Goal: Communication & Community: Answer question/provide support

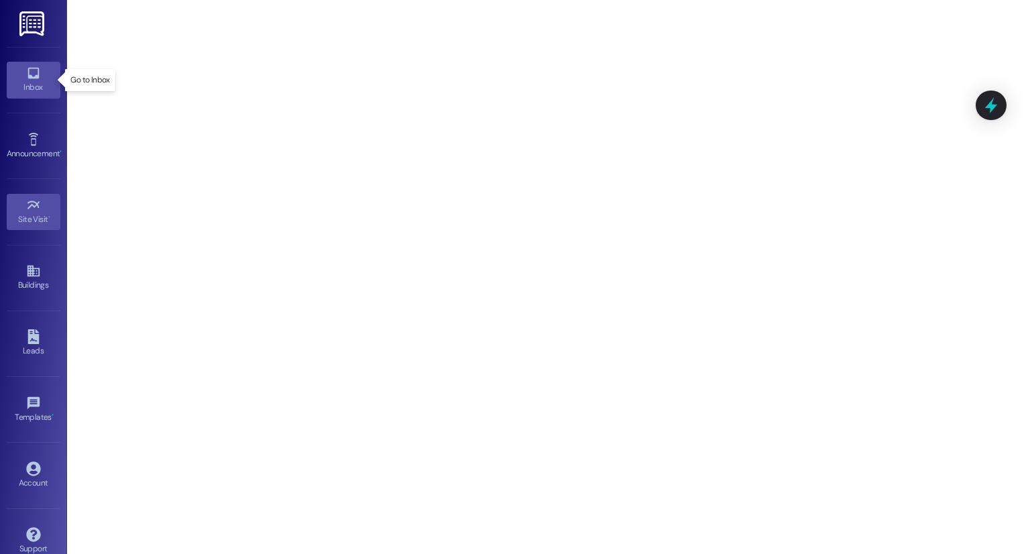
click at [26, 70] on icon at bounding box center [33, 73] width 15 height 15
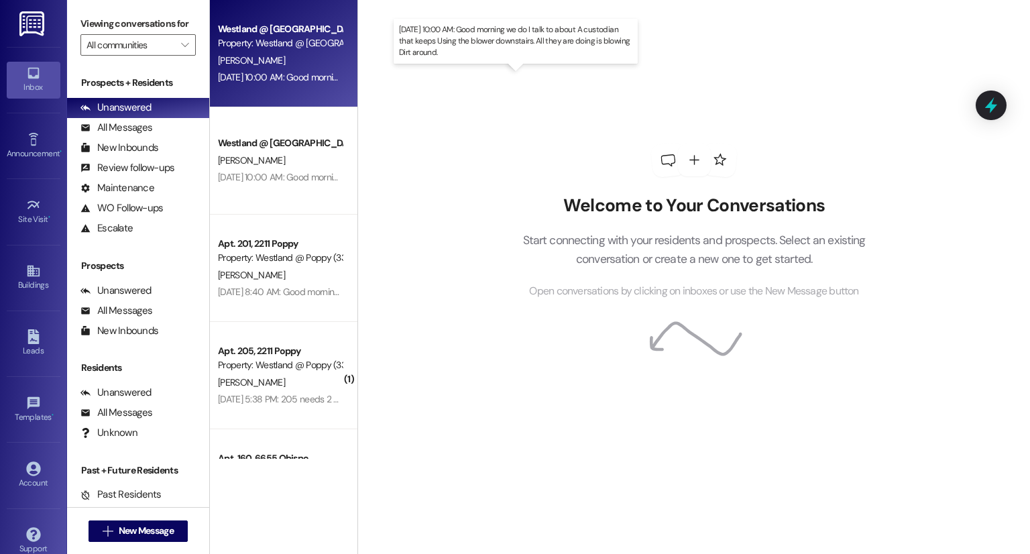
click at [240, 82] on div "[DATE] 10:00 AM: Good morning we do I talk to about A custodian that keeps Usin…" at bounding box center [502, 77] width 569 height 12
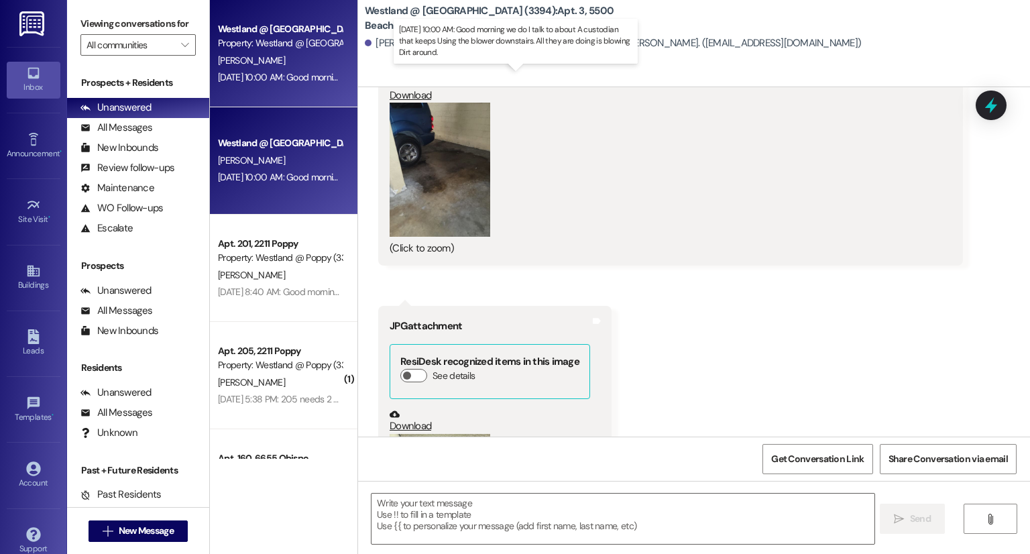
scroll to position [6816, 0]
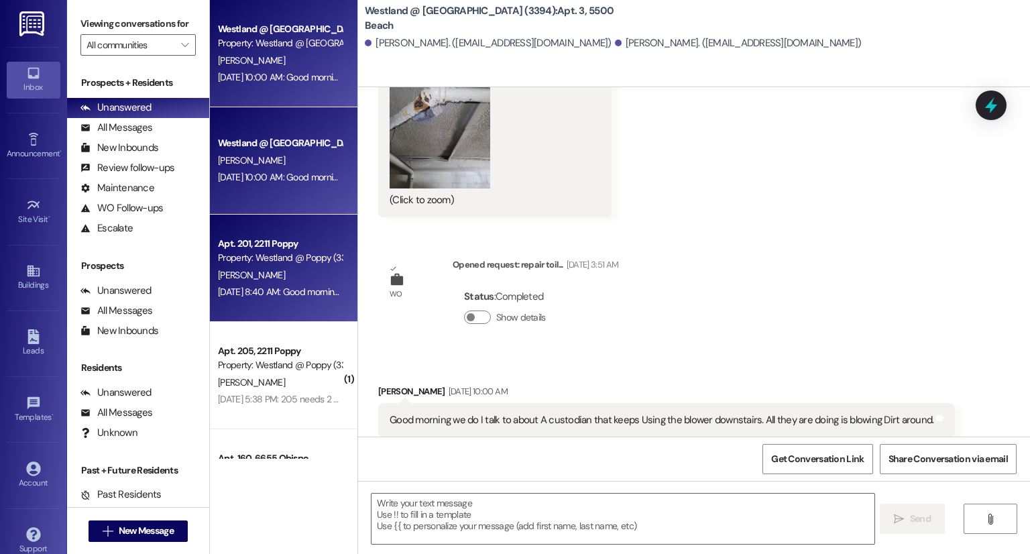
click at [259, 249] on div "Apt. 201, 2211 Poppy" at bounding box center [280, 244] width 124 height 14
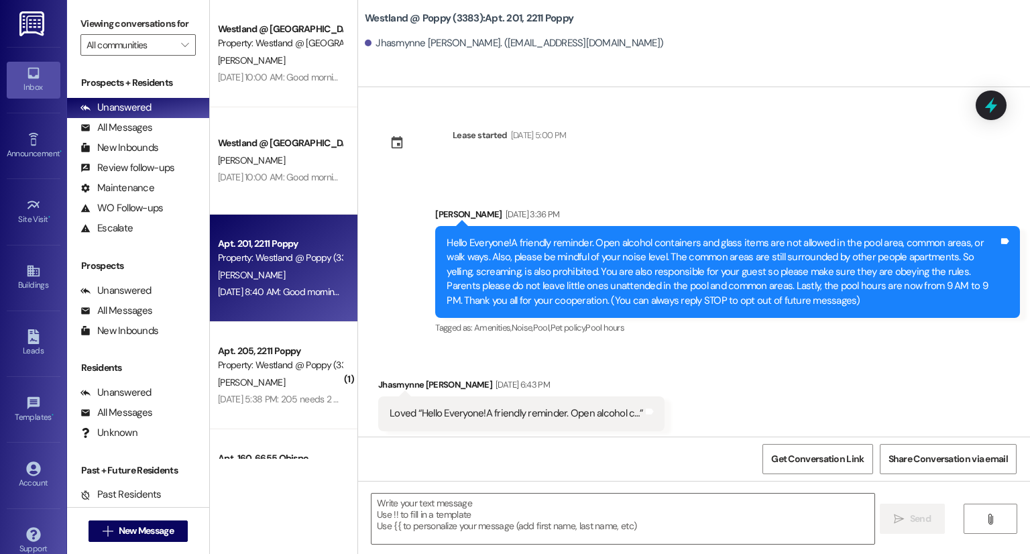
scroll to position [6624, 0]
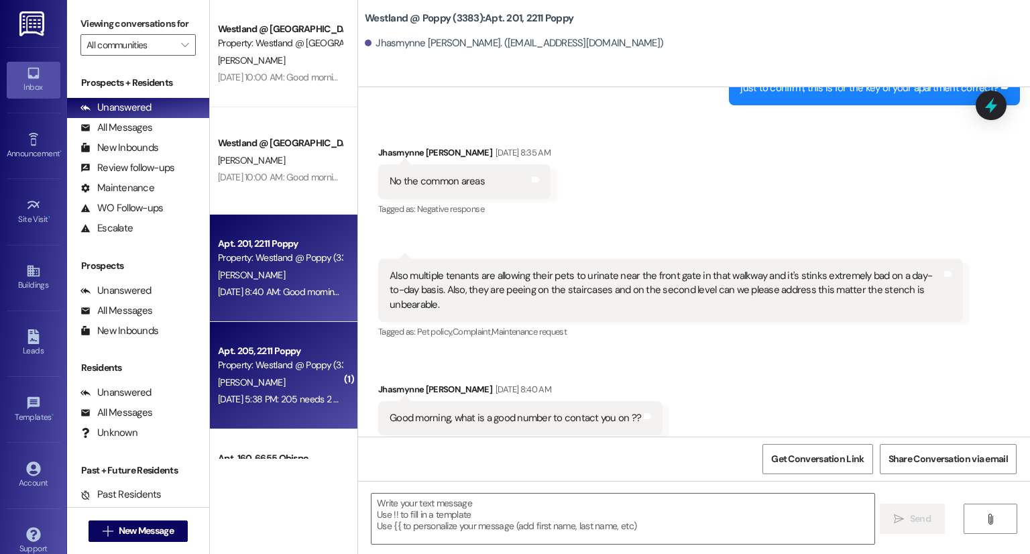
click at [272, 371] on div "Property: Westland @ Poppy (3383)" at bounding box center [280, 365] width 124 height 14
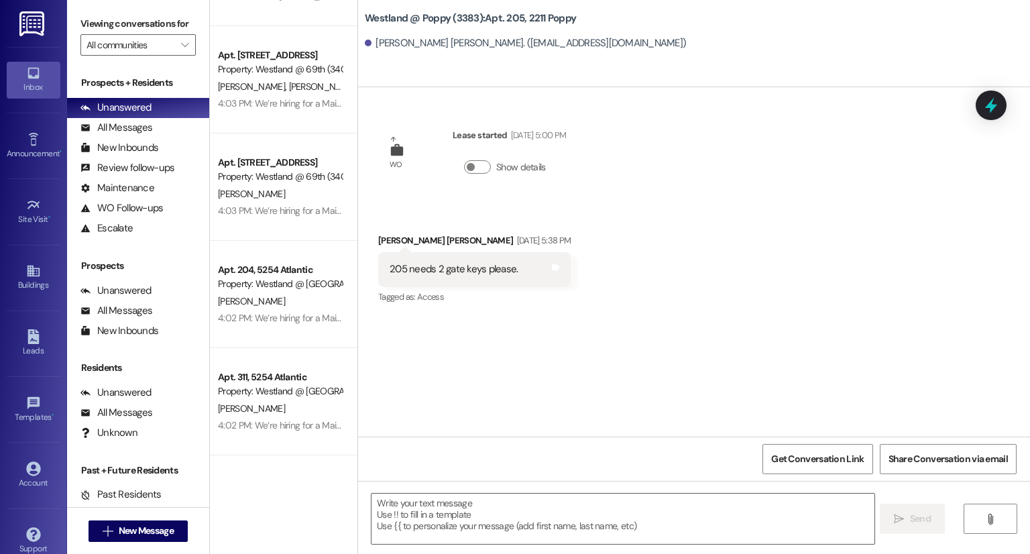
scroll to position [0, 0]
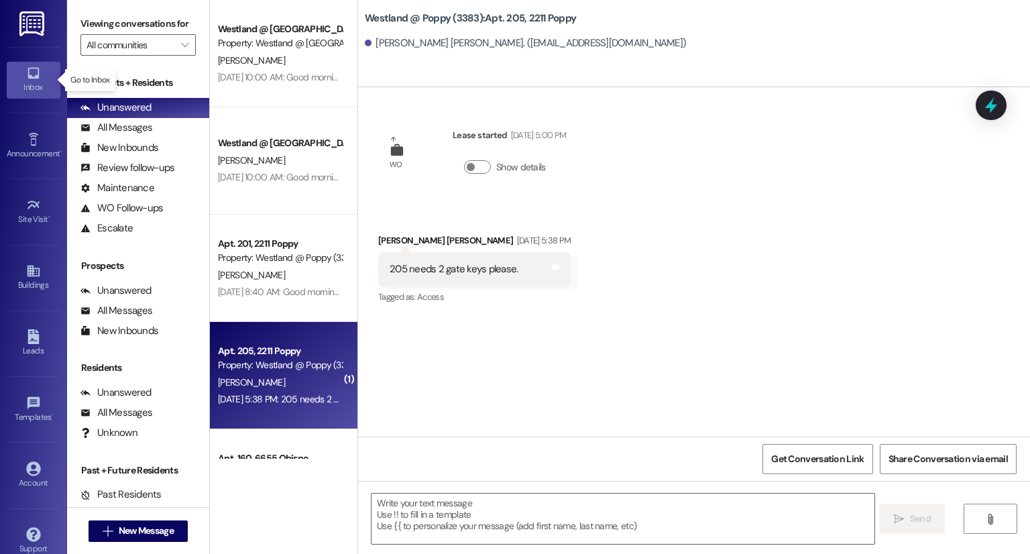
click at [40, 89] on div "Inbox" at bounding box center [33, 86] width 67 height 13
click at [33, 147] on div "Announcement •" at bounding box center [33, 153] width 67 height 13
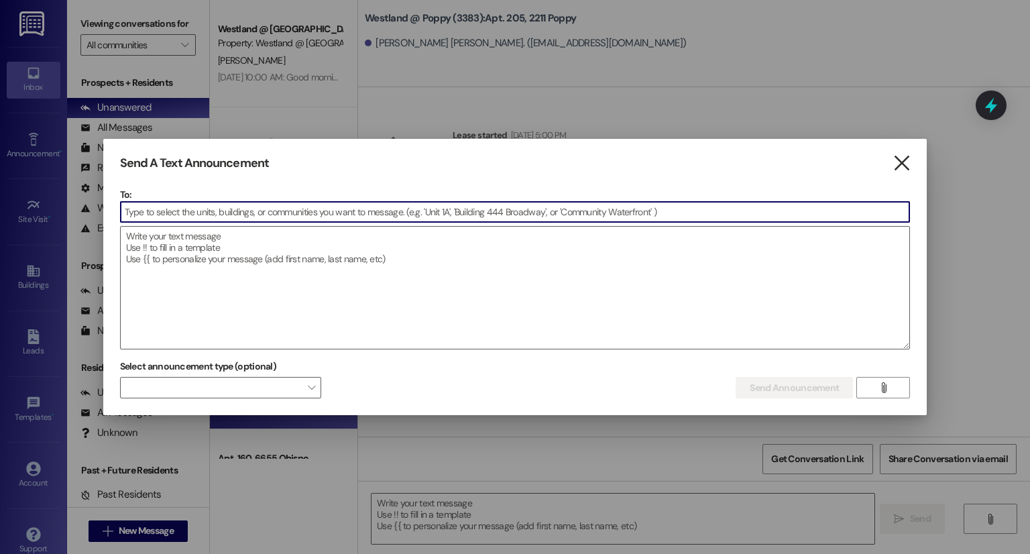
click at [903, 165] on icon "" at bounding box center [901, 163] width 18 height 14
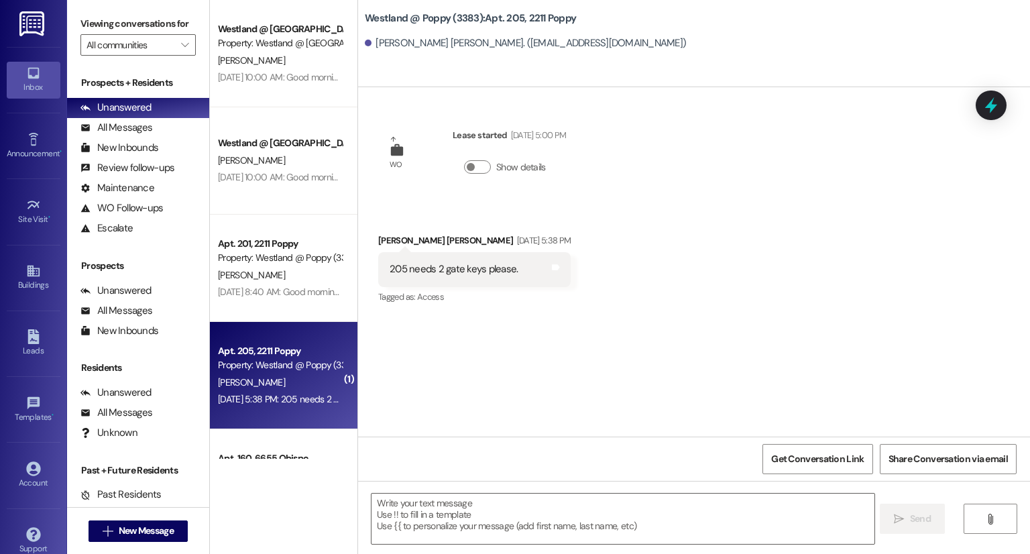
click at [27, 24] on img at bounding box center [32, 23] width 27 height 25
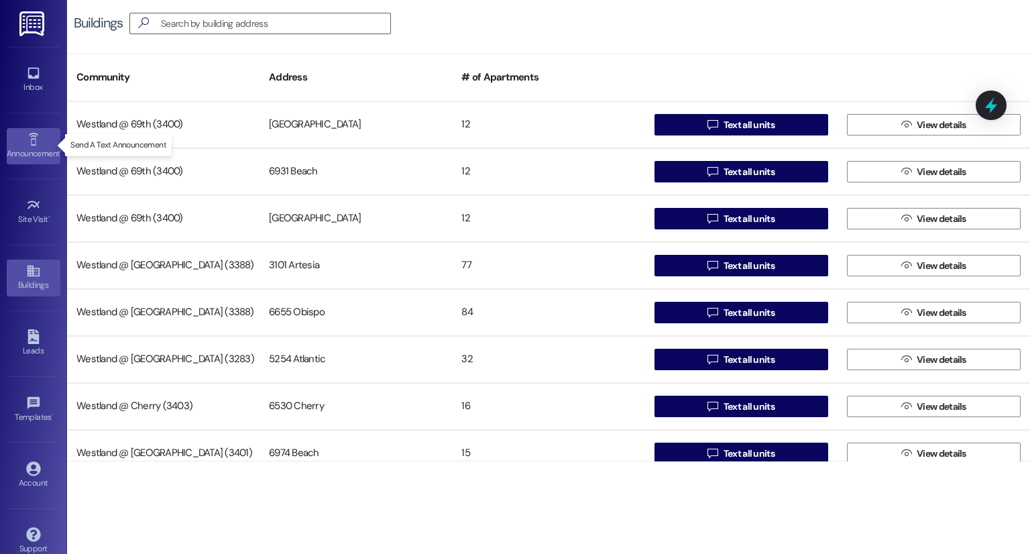
click at [34, 161] on link "Announcement •" at bounding box center [34, 146] width 54 height 36
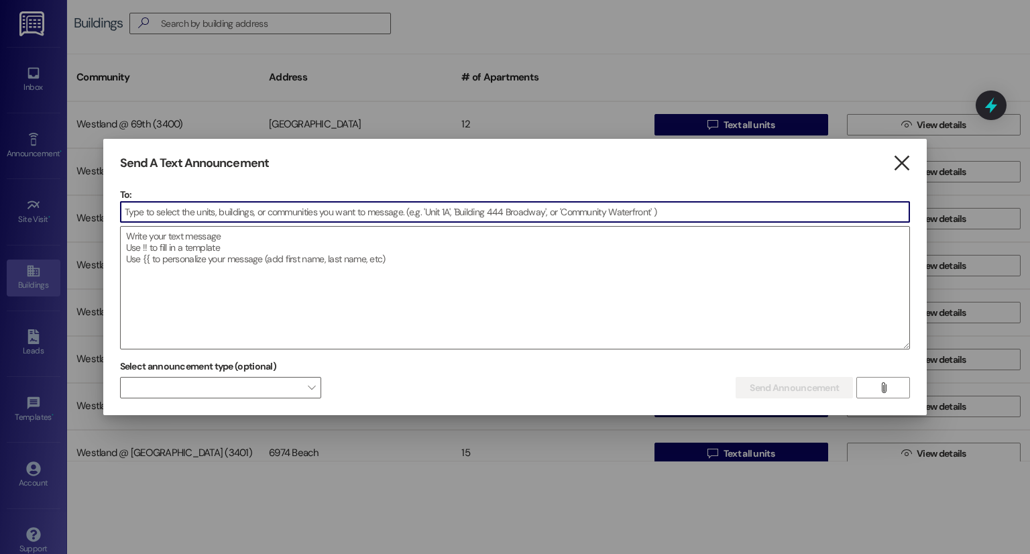
click at [900, 163] on icon "" at bounding box center [901, 163] width 18 height 14
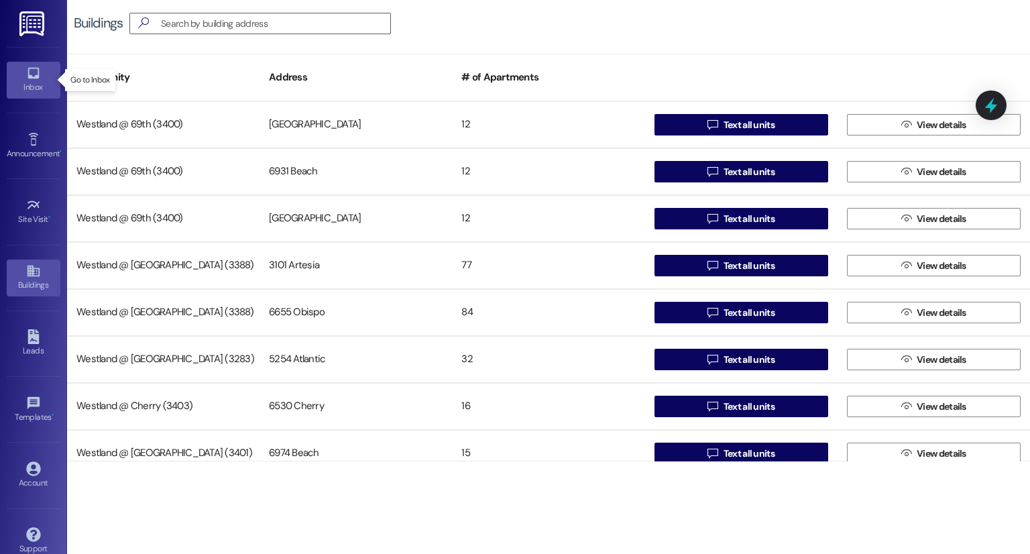
click at [30, 91] on div "Inbox" at bounding box center [33, 86] width 67 height 13
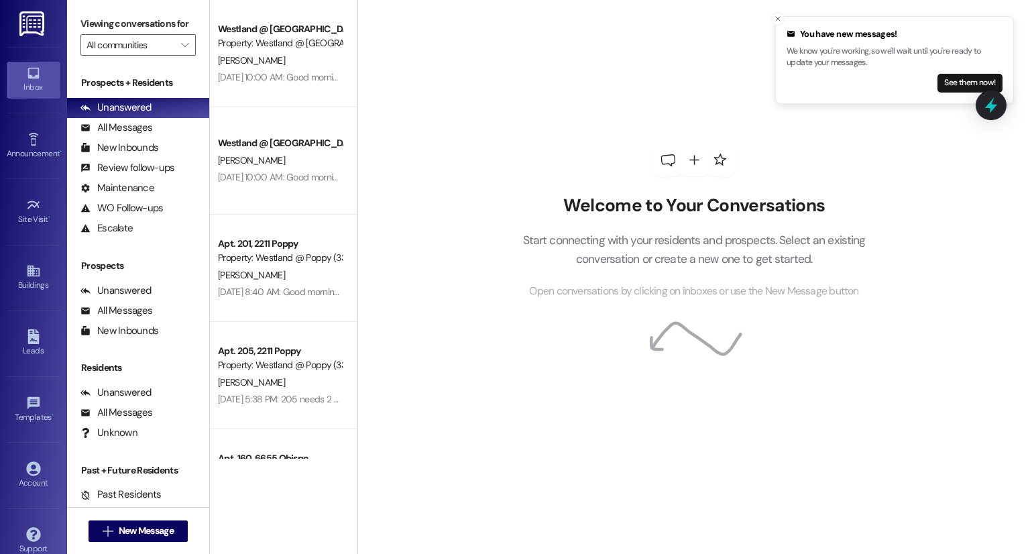
click at [817, 66] on p "We know you're working, so we'll wait until you're ready to update your message…" at bounding box center [894, 57] width 216 height 23
click at [965, 81] on button "See them now!" at bounding box center [969, 83] width 65 height 19
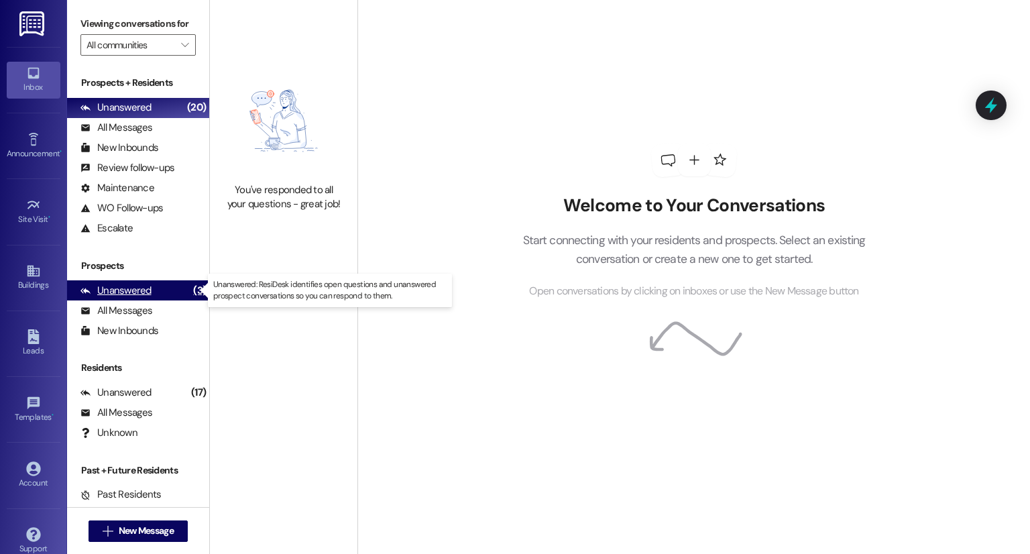
click at [147, 299] on div "Unanswered (3)" at bounding box center [138, 290] width 142 height 20
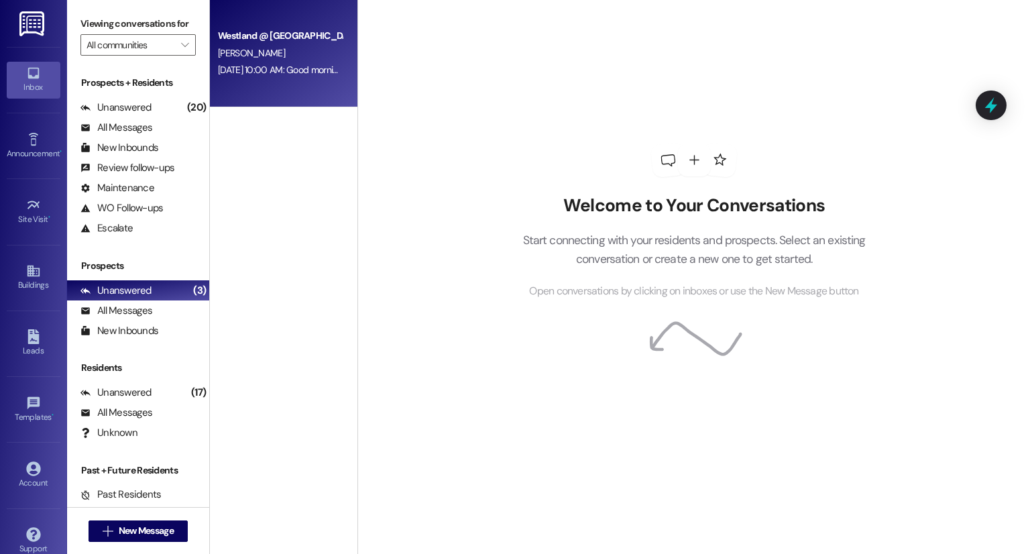
click at [280, 23] on div "Westland @ [GEOGRAPHIC_DATA] (3394) Prospect [PERSON_NAME] [DATE] 10:00 AM: Goo…" at bounding box center [283, 53] width 147 height 107
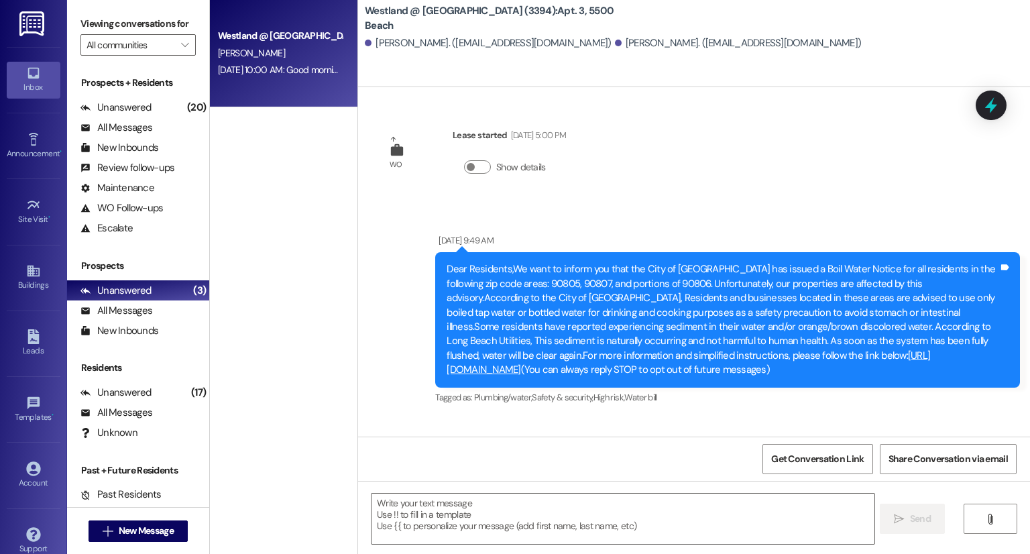
scroll to position [6816, 0]
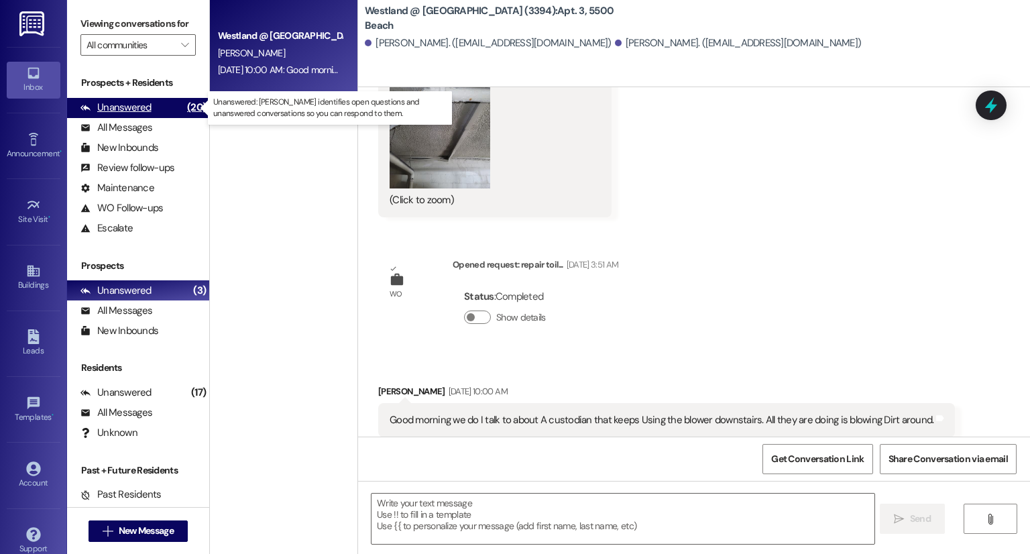
click at [152, 116] on div "Unanswered (20)" at bounding box center [138, 108] width 142 height 20
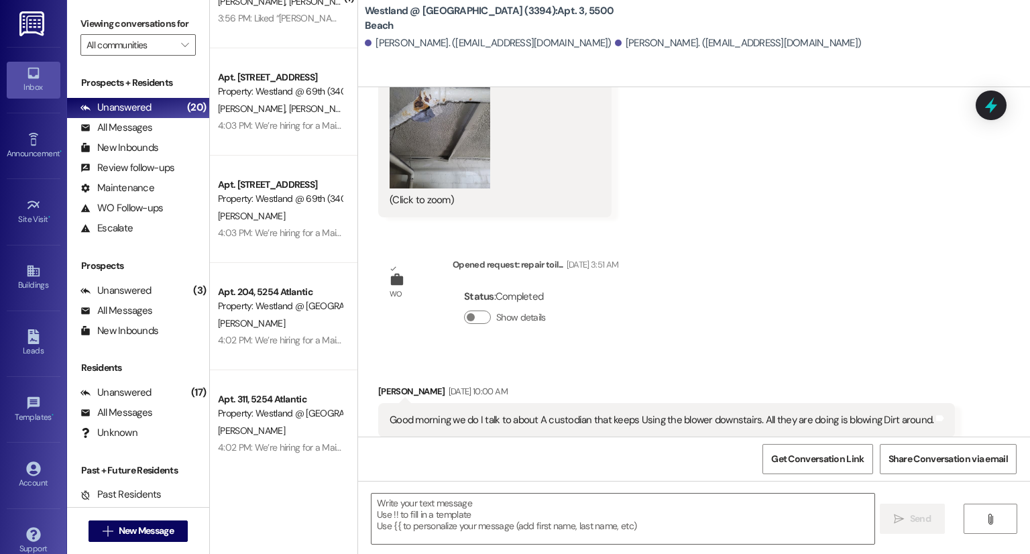
scroll to position [496, 0]
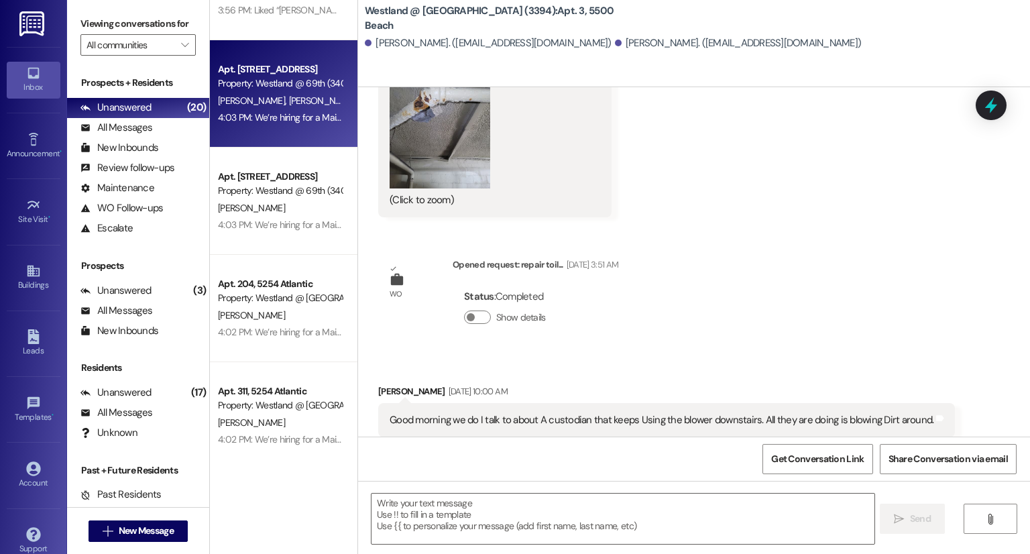
click at [326, 131] on div "Apt. 8, [GEOGRAPHIC_DATA] Property: [GEOGRAPHIC_DATA] @ 69th (3400) [PERSON_NAM…" at bounding box center [283, 93] width 147 height 107
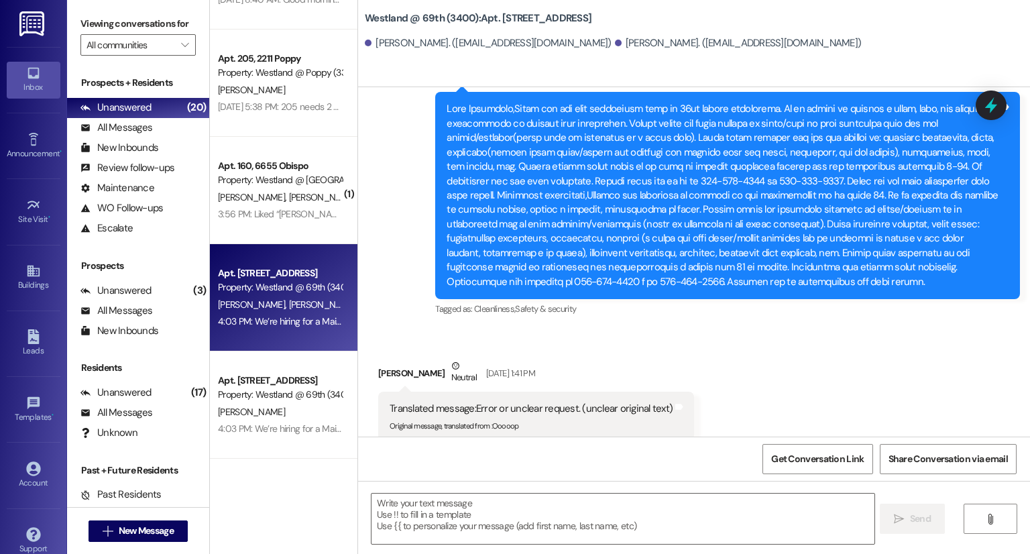
scroll to position [253, 0]
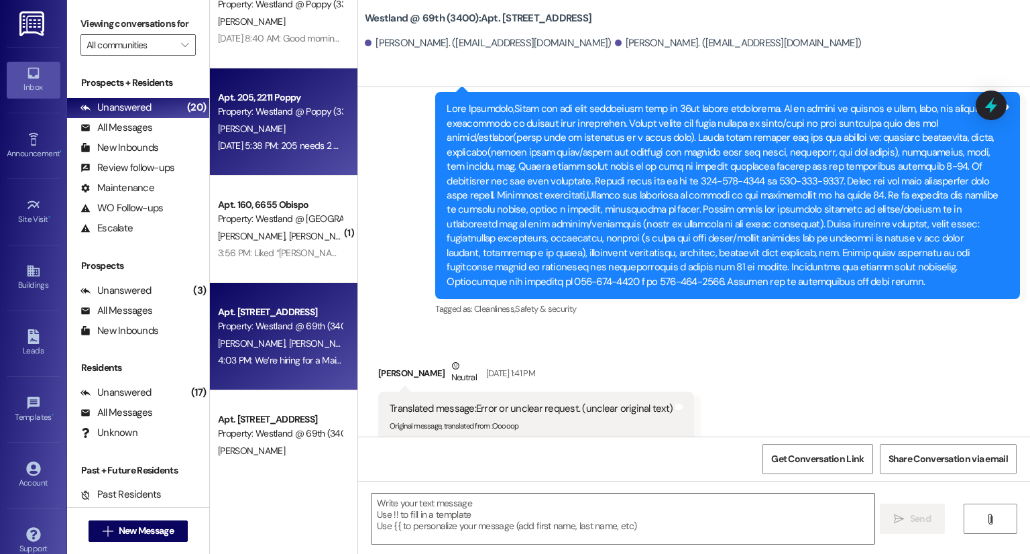
click at [319, 131] on div "[PERSON_NAME]" at bounding box center [280, 129] width 127 height 17
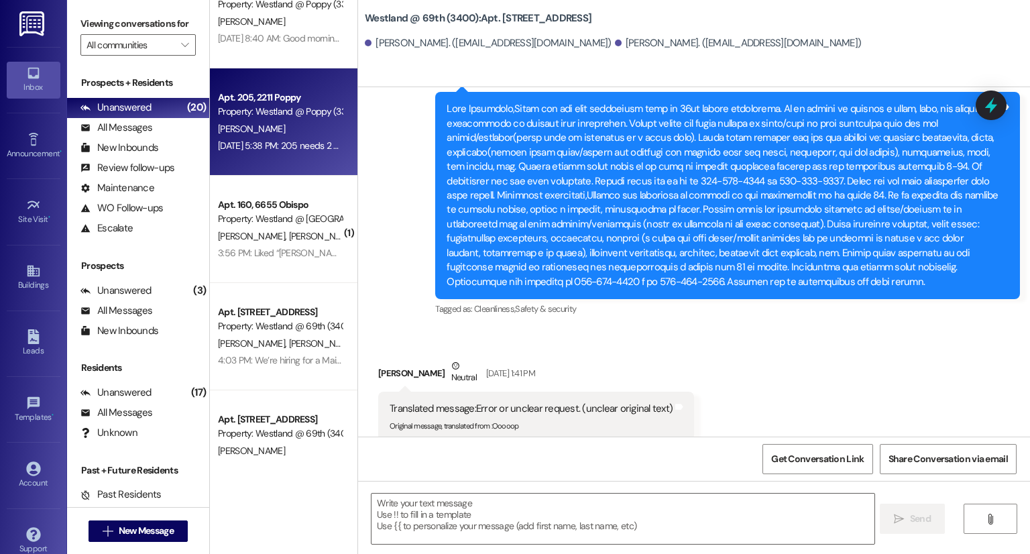
click at [319, 131] on div "[PERSON_NAME]" at bounding box center [280, 129] width 127 height 17
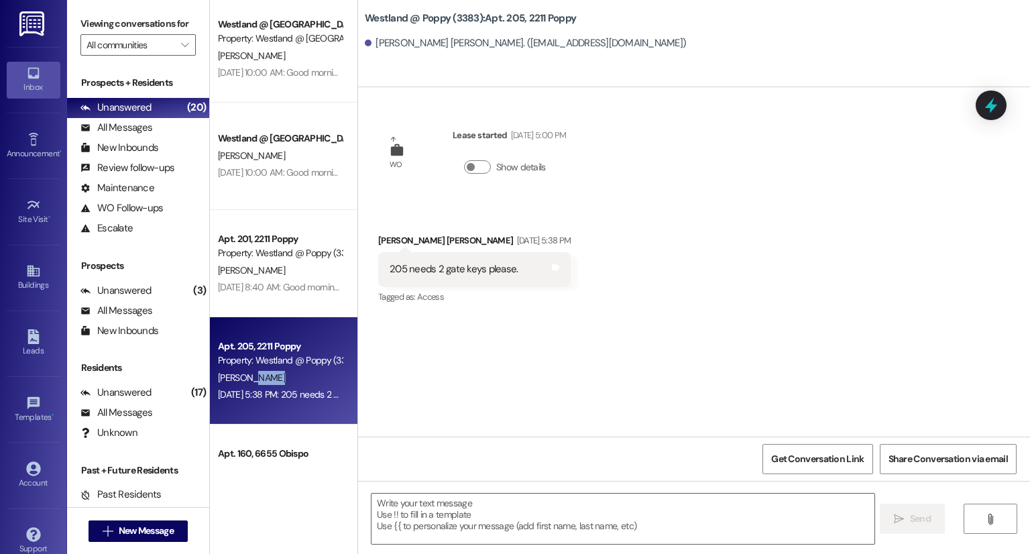
scroll to position [0, 0]
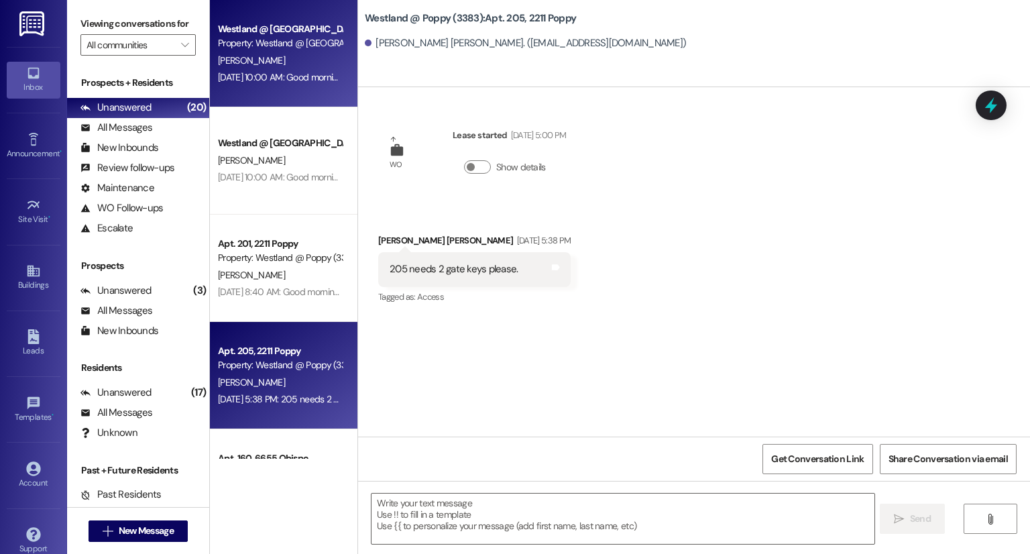
click at [307, 86] on div "Westland @ [GEOGRAPHIC_DATA] (3394) Prospect Property: [GEOGRAPHIC_DATA] @ [GEO…" at bounding box center [283, 53] width 147 height 107
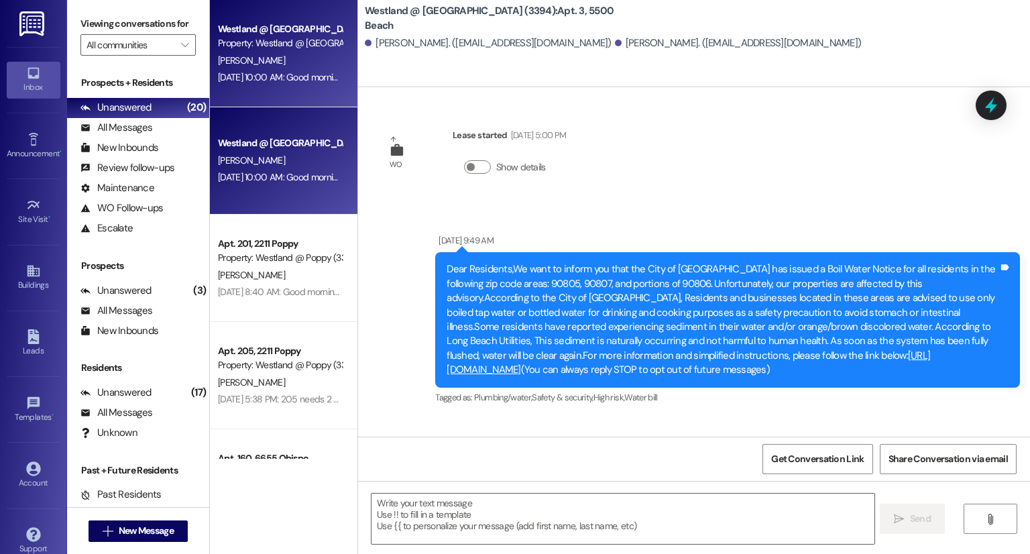
scroll to position [6816, 0]
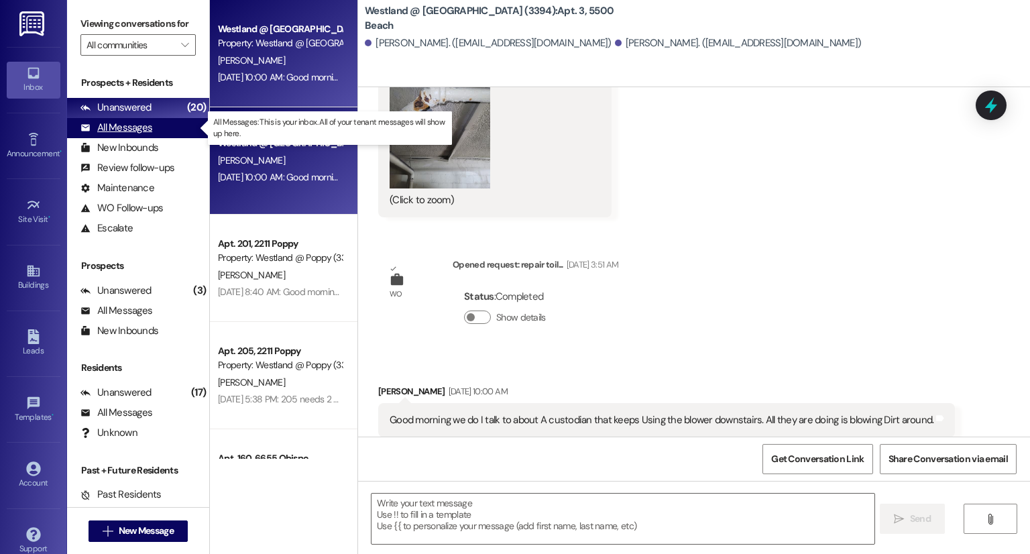
click at [152, 133] on div "All Messages (undefined)" at bounding box center [138, 128] width 142 height 20
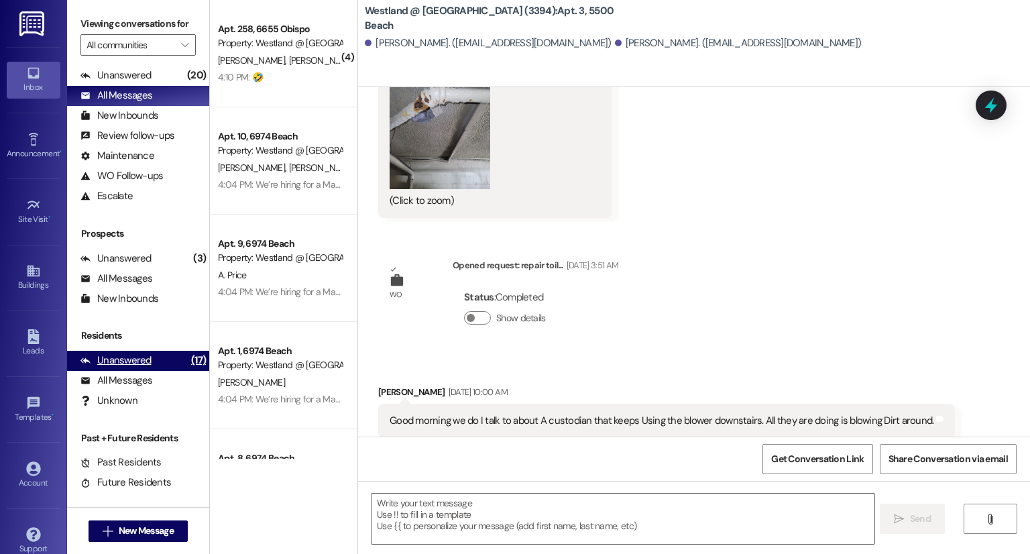
scroll to position [20, 0]
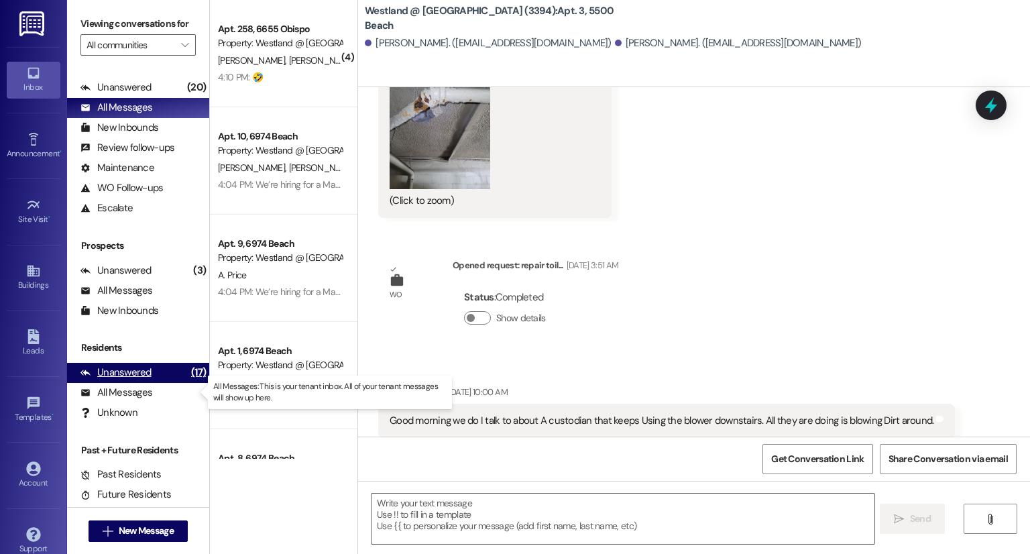
click at [131, 395] on div "All Messages" at bounding box center [116, 393] width 72 height 14
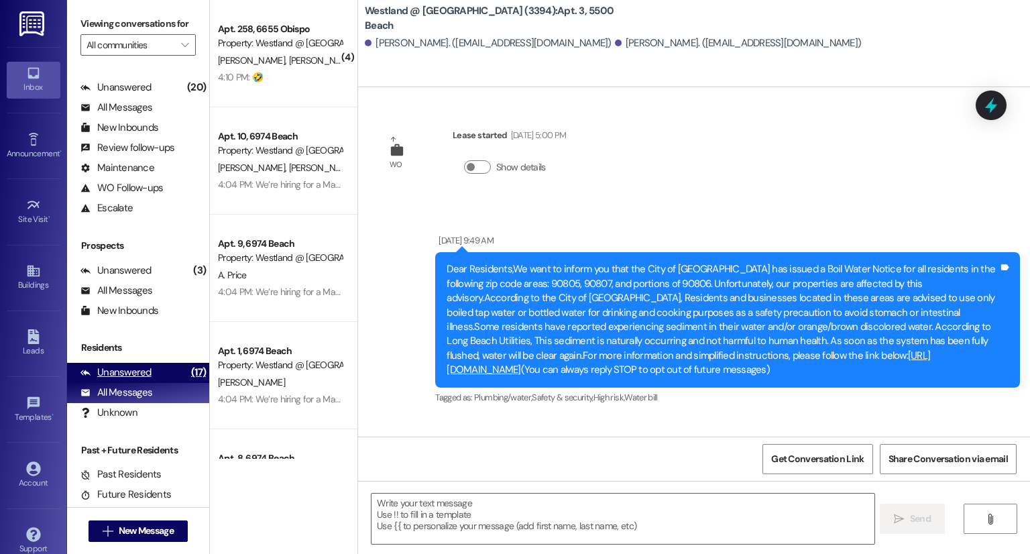
scroll to position [6816, 0]
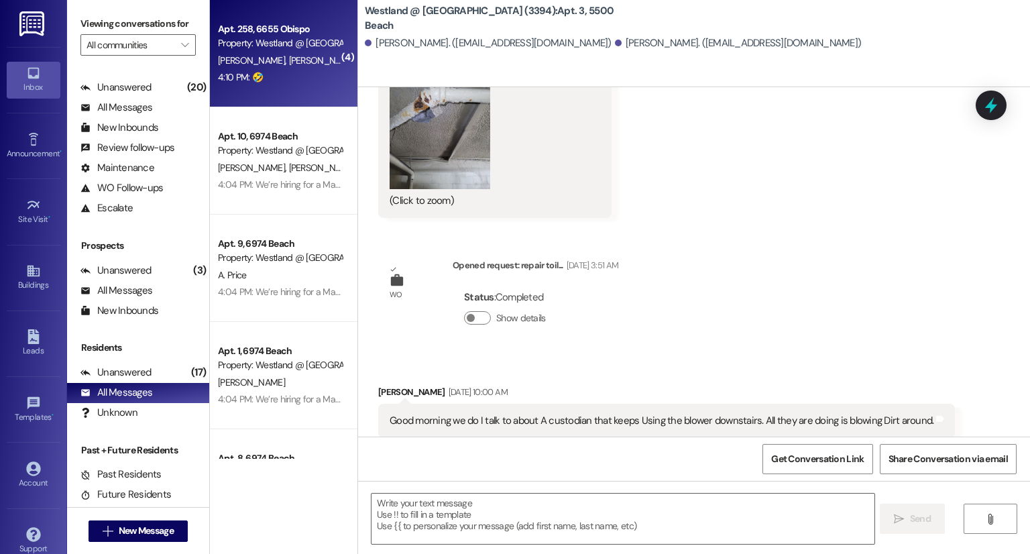
click at [261, 89] on div "Apt. 258, 6655 Obispo Property: Westland @ [GEOGRAPHIC_DATA] (3388) [PERSON_NAM…" at bounding box center [283, 53] width 147 height 107
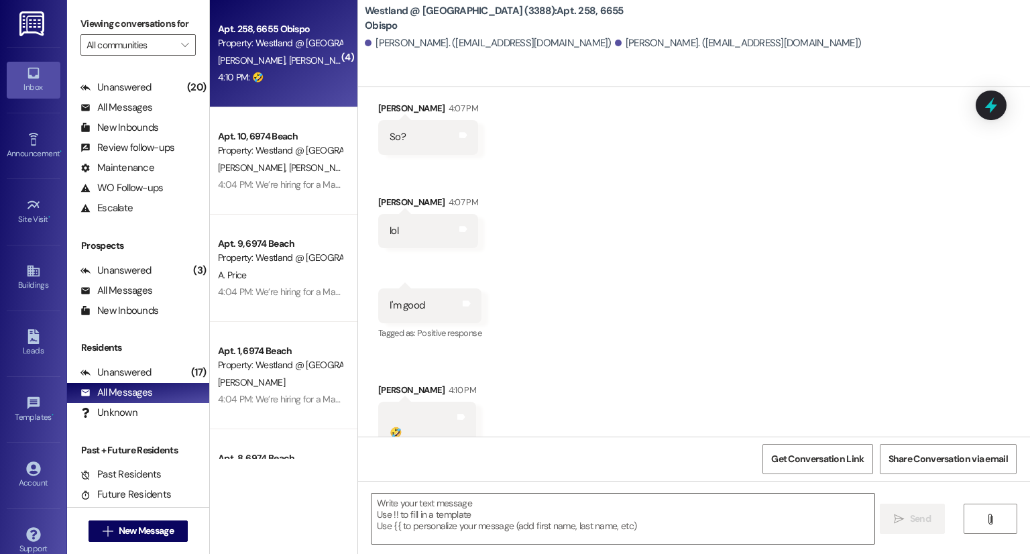
scroll to position [2926, 0]
